Goal: Task Accomplishment & Management: Manage account settings

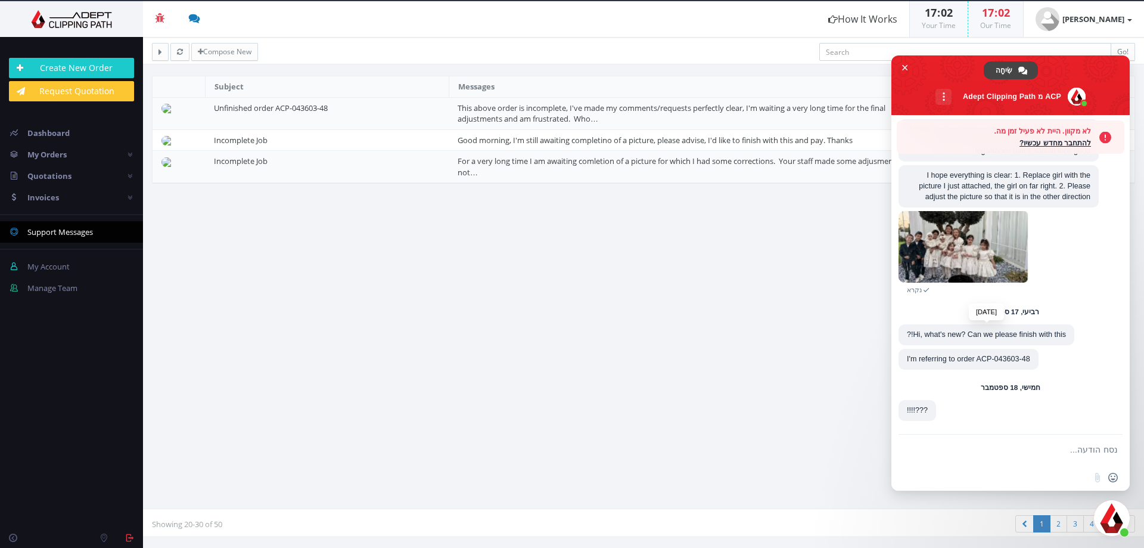
scroll to position [2676, 0]
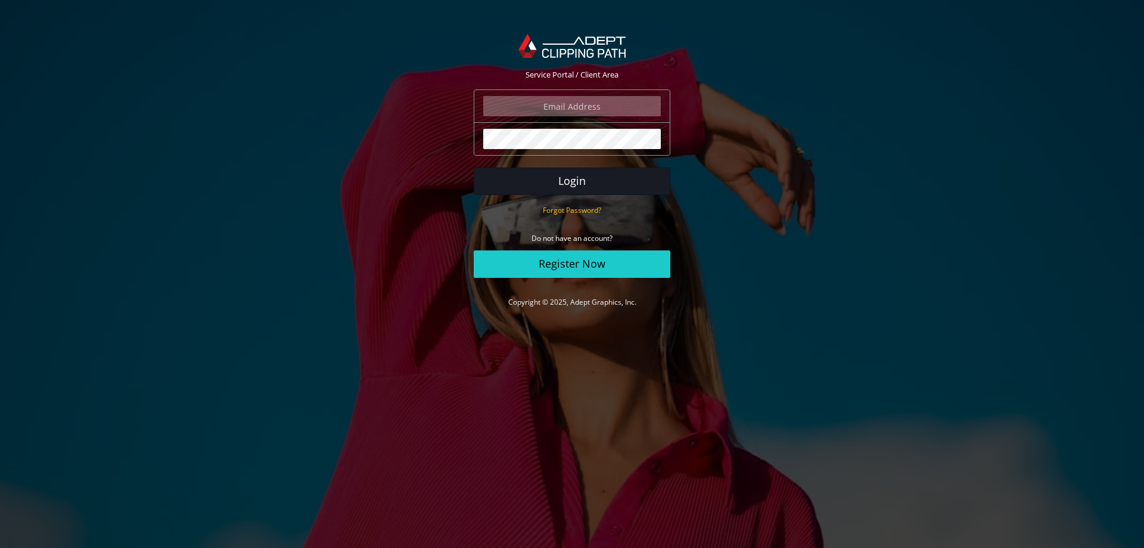
type input "[PERSON_NAME][EMAIL_ADDRESS][DOMAIN_NAME]"
click at [506, 185] on body "Service Portal / Client Area daniel@terem.com The login field is required. The …" at bounding box center [572, 274] width 1144 height 548
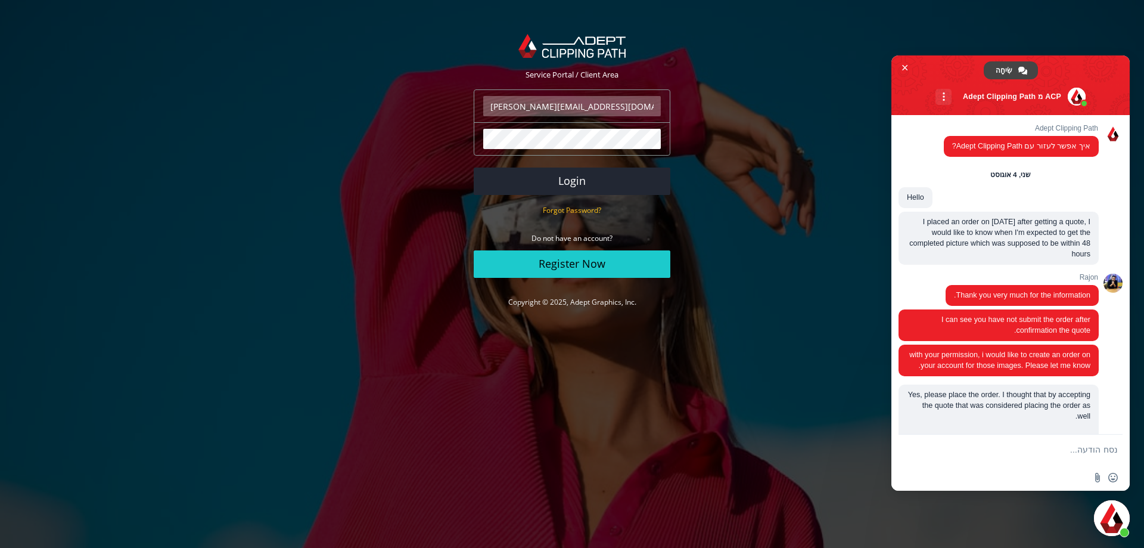
scroll to position [2637, 0]
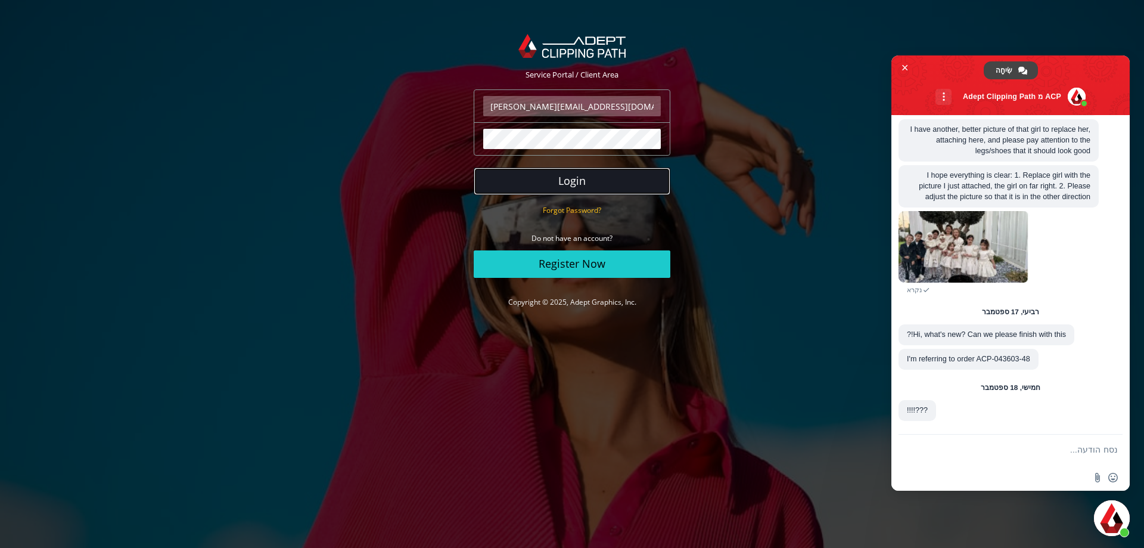
click at [584, 173] on button "Login" at bounding box center [572, 180] width 197 height 27
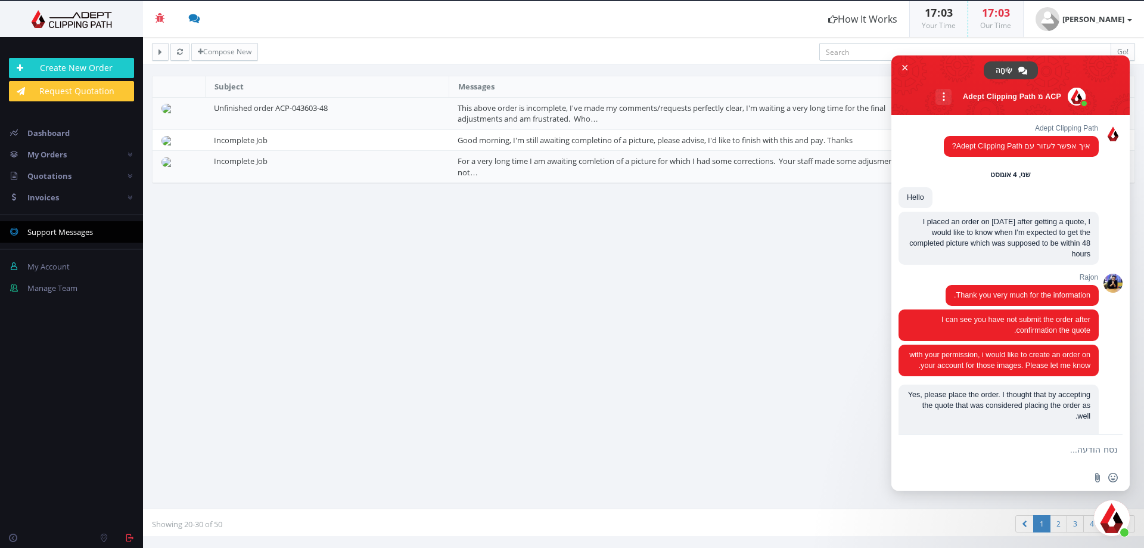
scroll to position [2637, 0]
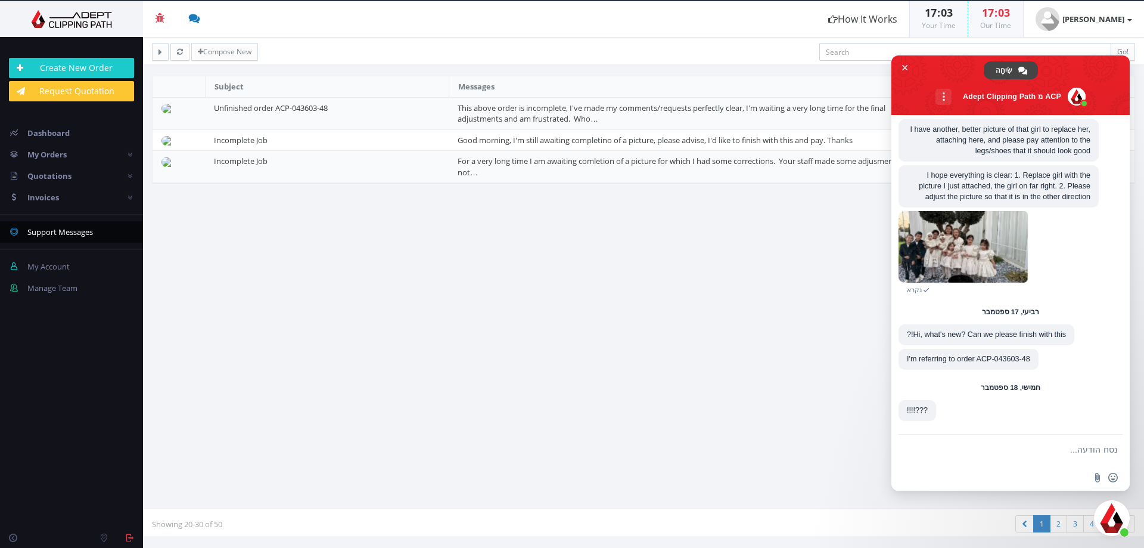
click at [79, 234] on span "Support Messages" at bounding box center [60, 231] width 66 height 11
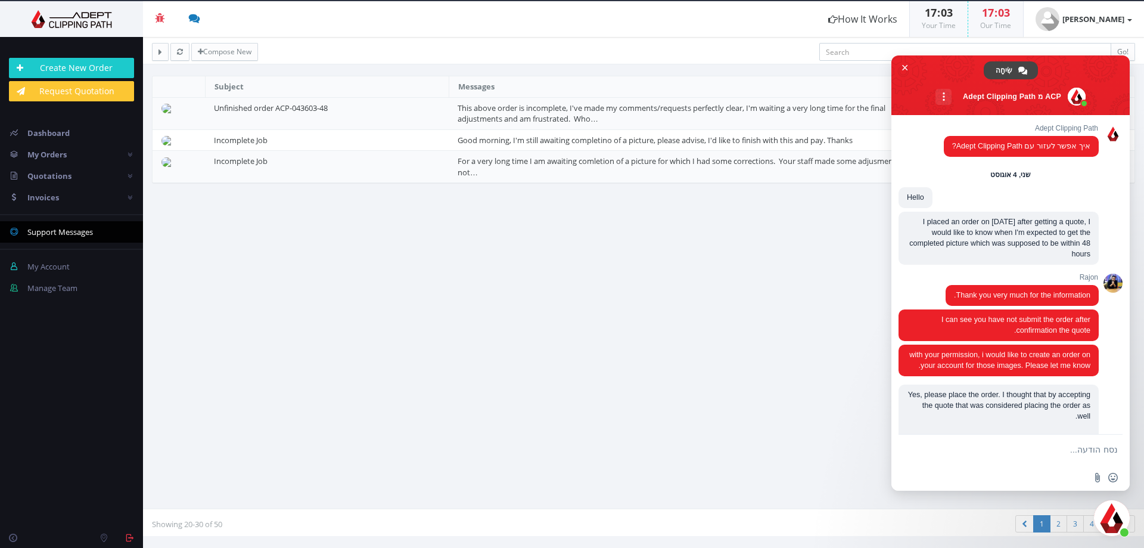
scroll to position [2637, 0]
